Goal: Feedback & Contribution: Leave review/rating

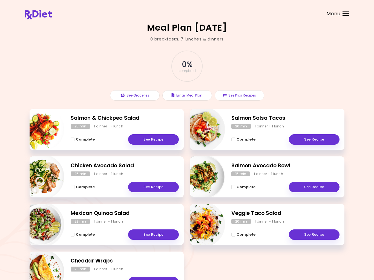
click at [87, 236] on span "Complete" at bounding box center [85, 235] width 19 height 4
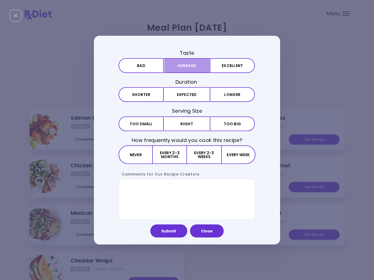
click at [192, 68] on button "Average" at bounding box center [186, 65] width 45 height 15
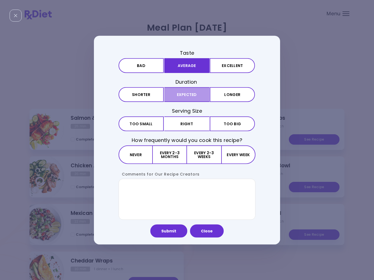
click at [198, 97] on button "Expected" at bounding box center [186, 94] width 45 height 15
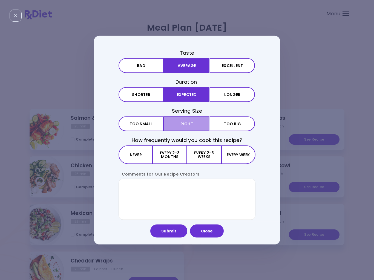
click at [190, 125] on button "Right" at bounding box center [186, 123] width 45 height 15
click at [209, 158] on button "Every 2-3 weeks" at bounding box center [204, 154] width 34 height 19
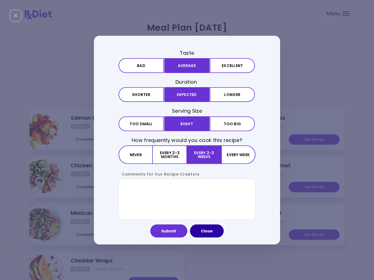
click at [212, 233] on button "Close" at bounding box center [207, 231] width 34 height 13
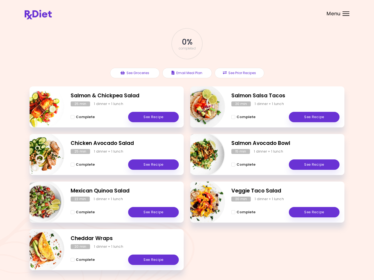
scroll to position [20, 0]
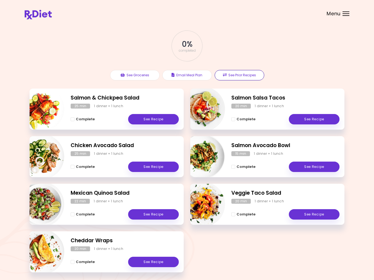
click at [251, 75] on button "See Prior Recipes" at bounding box center [240, 75] width 50 height 10
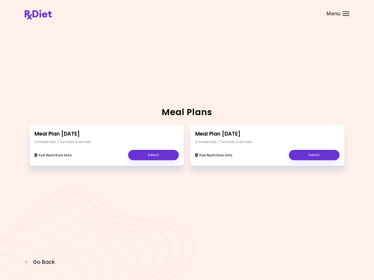
click at [311, 158] on link "Select" at bounding box center [314, 155] width 51 height 10
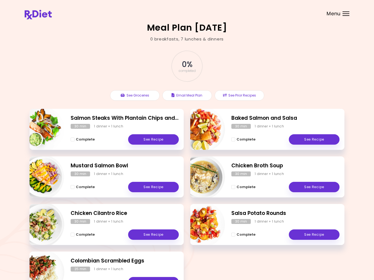
click at [75, 141] on button "Complete" at bounding box center [83, 139] width 24 height 7
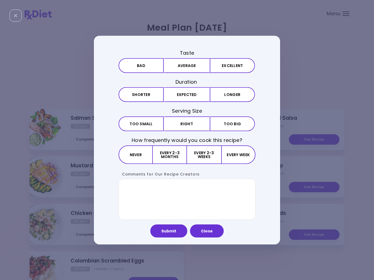
click at [233, 68] on button "Excellent" at bounding box center [232, 65] width 45 height 15
click at [191, 99] on button "Expected" at bounding box center [186, 94] width 45 height 15
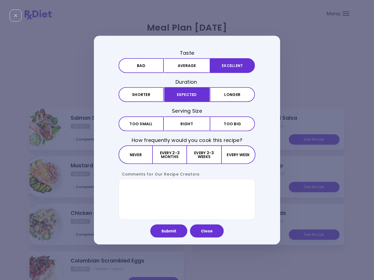
click at [193, 127] on button "Right" at bounding box center [186, 123] width 45 height 15
click at [206, 157] on button "Every 2-3 weeks" at bounding box center [204, 154] width 34 height 19
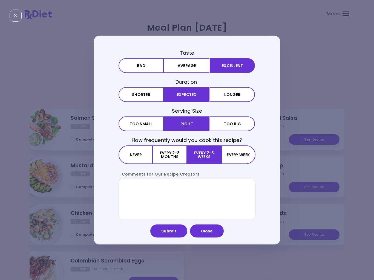
click at [174, 234] on button "Submit" at bounding box center [168, 231] width 37 height 13
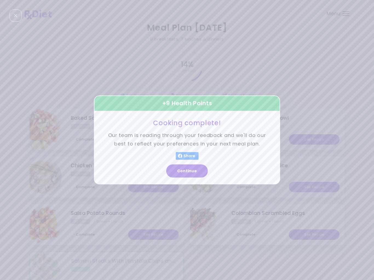
click at [194, 175] on button "Continue" at bounding box center [187, 171] width 42 height 13
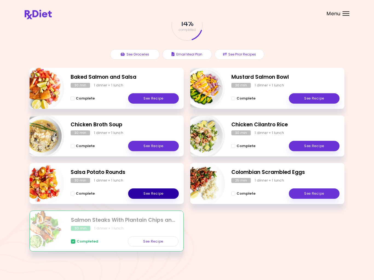
scroll to position [42, 0]
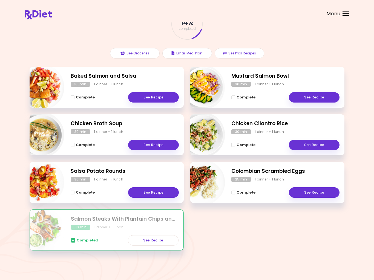
click at [75, 98] on button "Complete" at bounding box center [83, 97] width 24 height 7
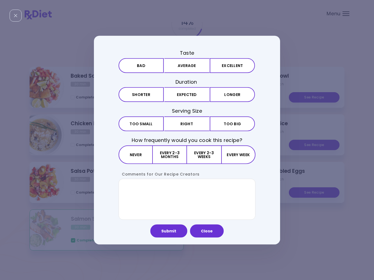
click at [234, 70] on button "Excellent" at bounding box center [232, 65] width 45 height 15
click at [195, 99] on button "Expected" at bounding box center [186, 94] width 45 height 15
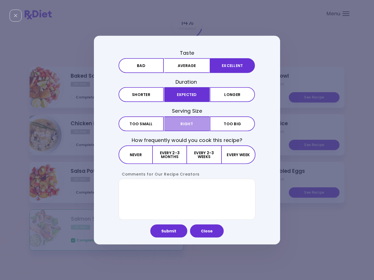
click at [193, 130] on button "Right" at bounding box center [186, 123] width 45 height 15
click at [206, 161] on button "Every 2-3 weeks" at bounding box center [204, 154] width 34 height 19
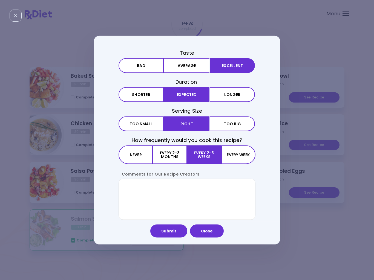
click at [168, 232] on button "Submit" at bounding box center [168, 231] width 37 height 13
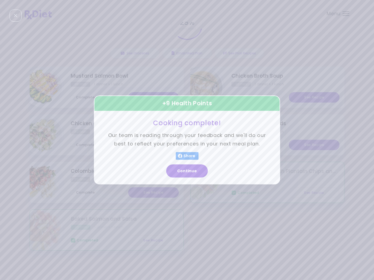
click at [191, 173] on button "Continue" at bounding box center [187, 171] width 42 height 13
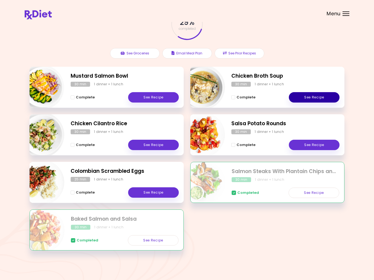
click at [315, 97] on link "See Recipe" at bounding box center [314, 97] width 51 height 10
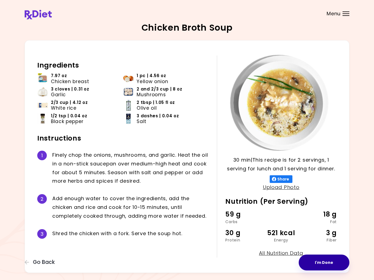
click at [326, 263] on button "I'm Done" at bounding box center [324, 263] width 51 height 16
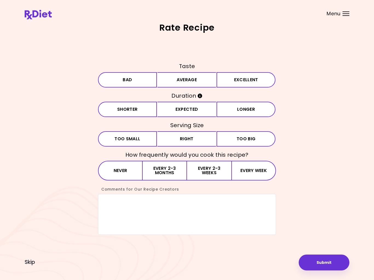
click at [203, 83] on button "Average" at bounding box center [186, 79] width 59 height 15
click at [197, 111] on button "Expected" at bounding box center [186, 109] width 59 height 15
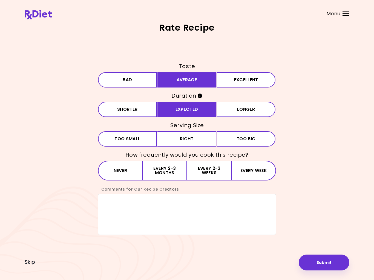
click at [250, 141] on span "Too big" at bounding box center [246, 139] width 19 height 4
click at [172, 173] on button "Every 2-3 months" at bounding box center [165, 171] width 44 height 20
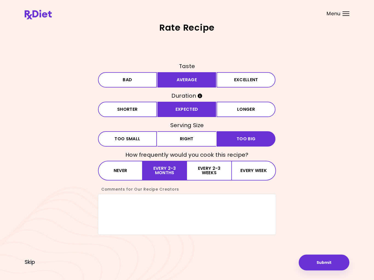
click at [330, 261] on button "Submit" at bounding box center [324, 263] width 51 height 16
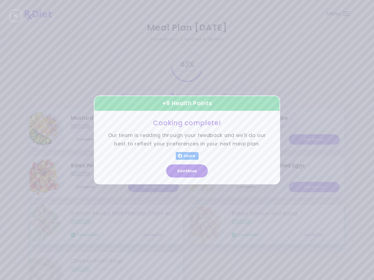
click at [193, 174] on button "Continue" at bounding box center [187, 171] width 42 height 13
